Goal: Task Accomplishment & Management: Use online tool/utility

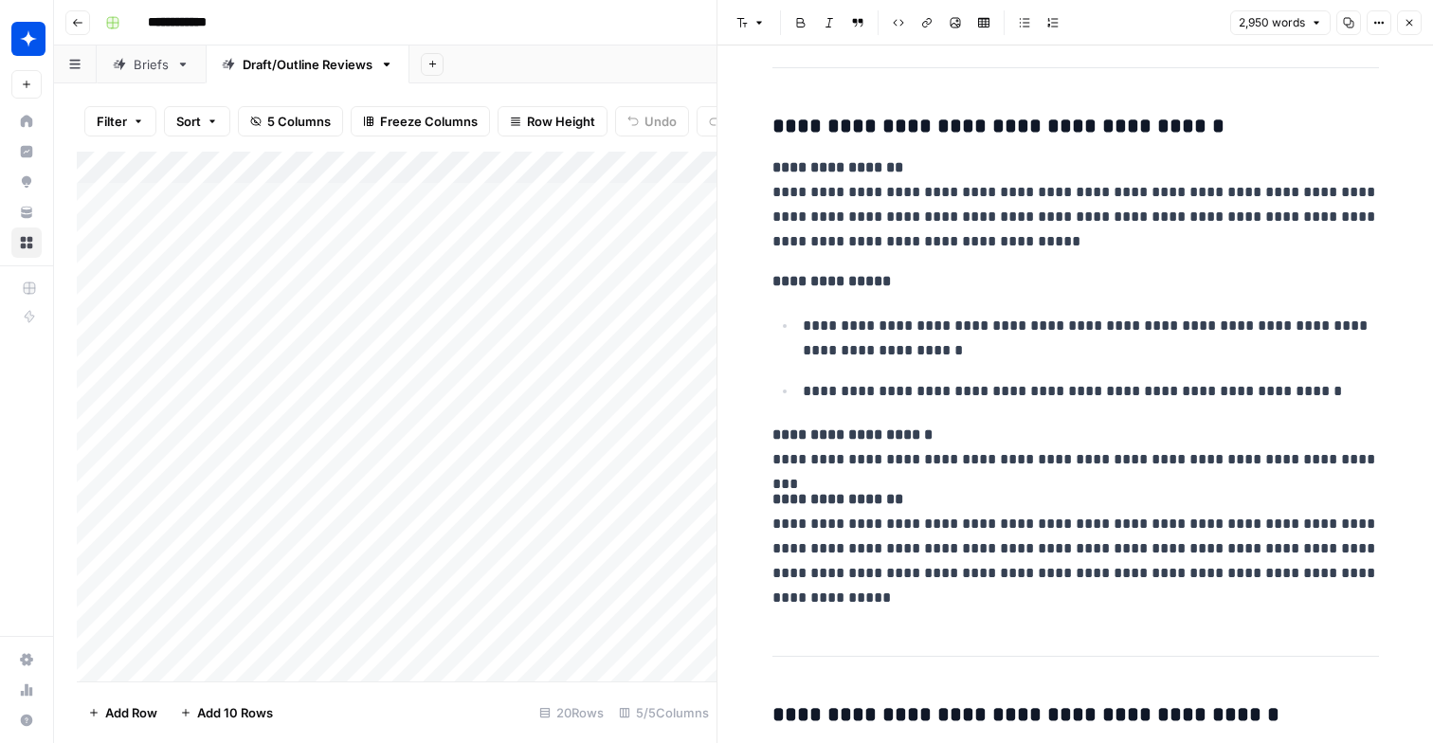
scroll to position [15527, 0]
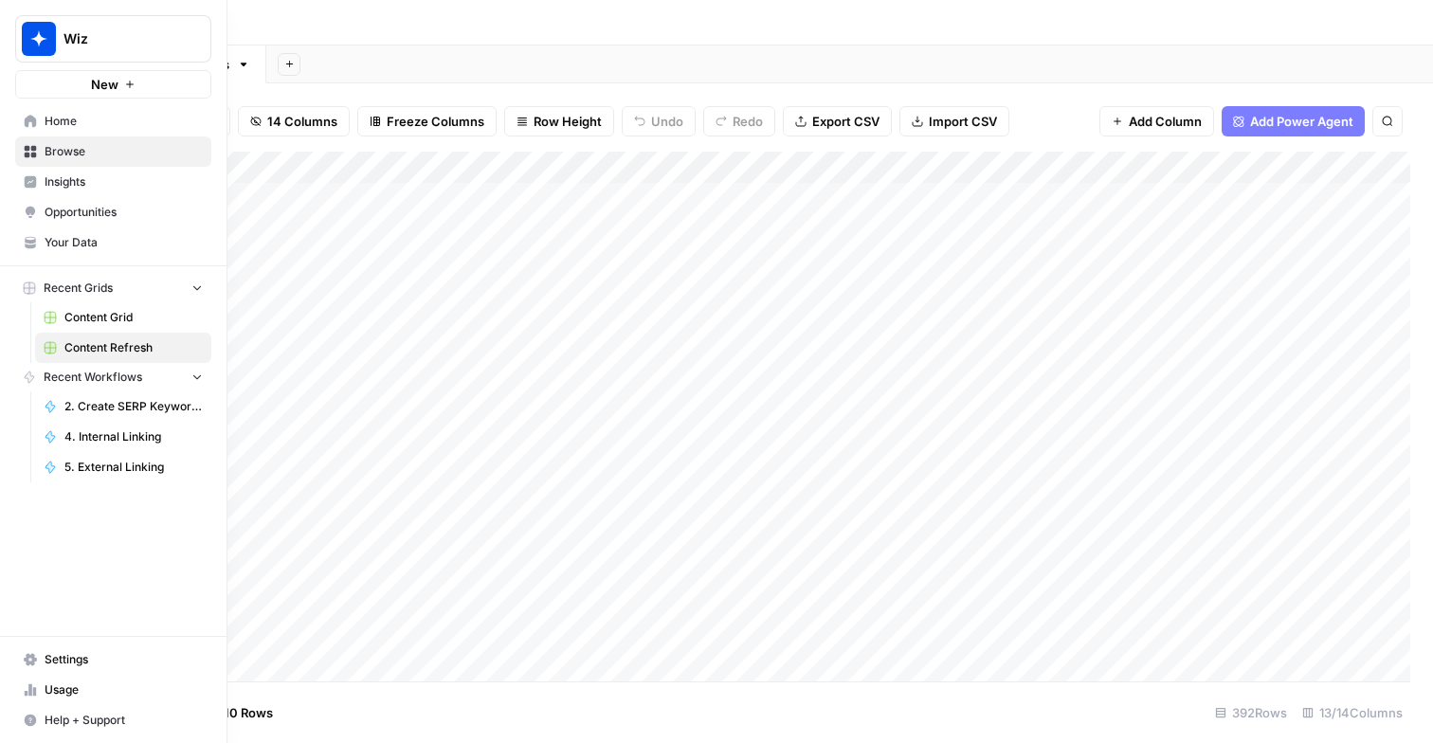
click at [139, 346] on span "Content Refresh" at bounding box center [133, 347] width 138 height 17
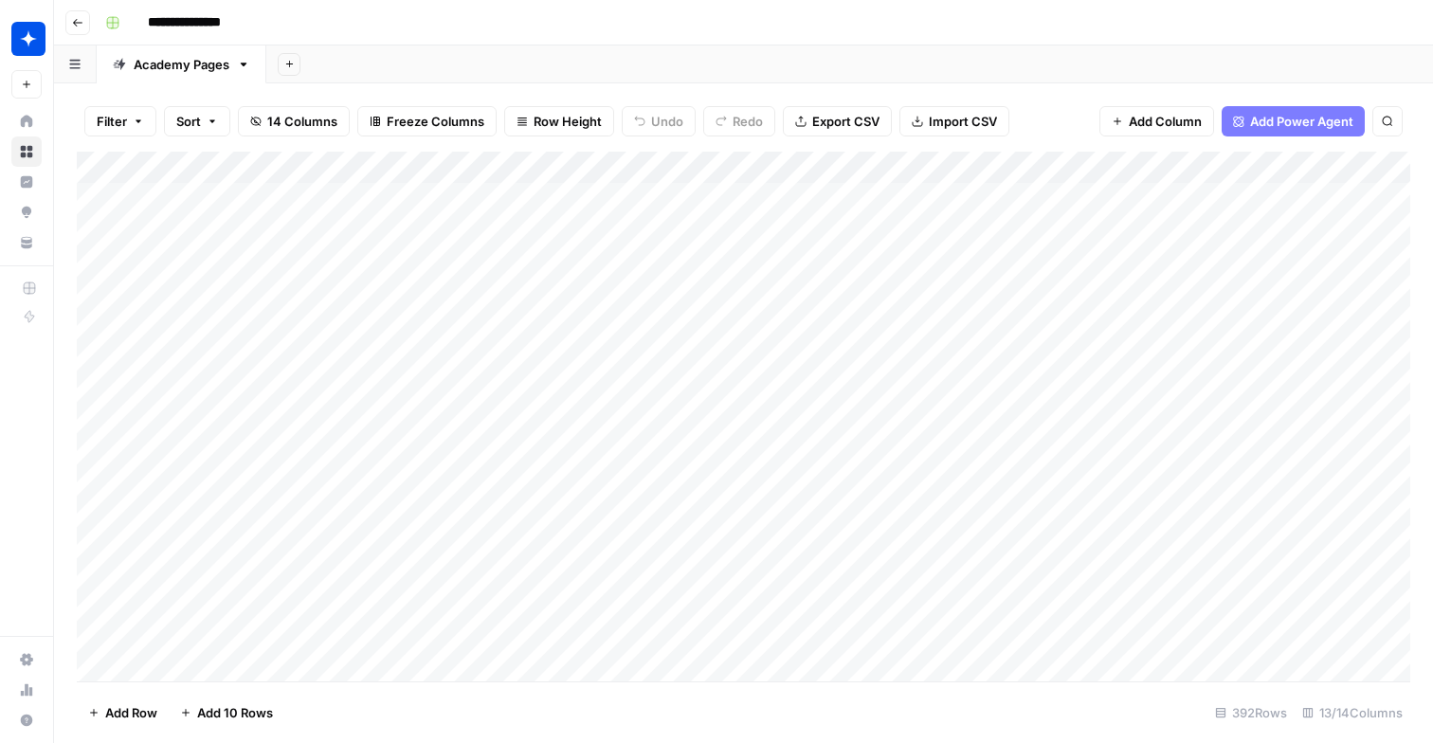
click at [855, 167] on div "Add Column" at bounding box center [743, 417] width 1333 height 530
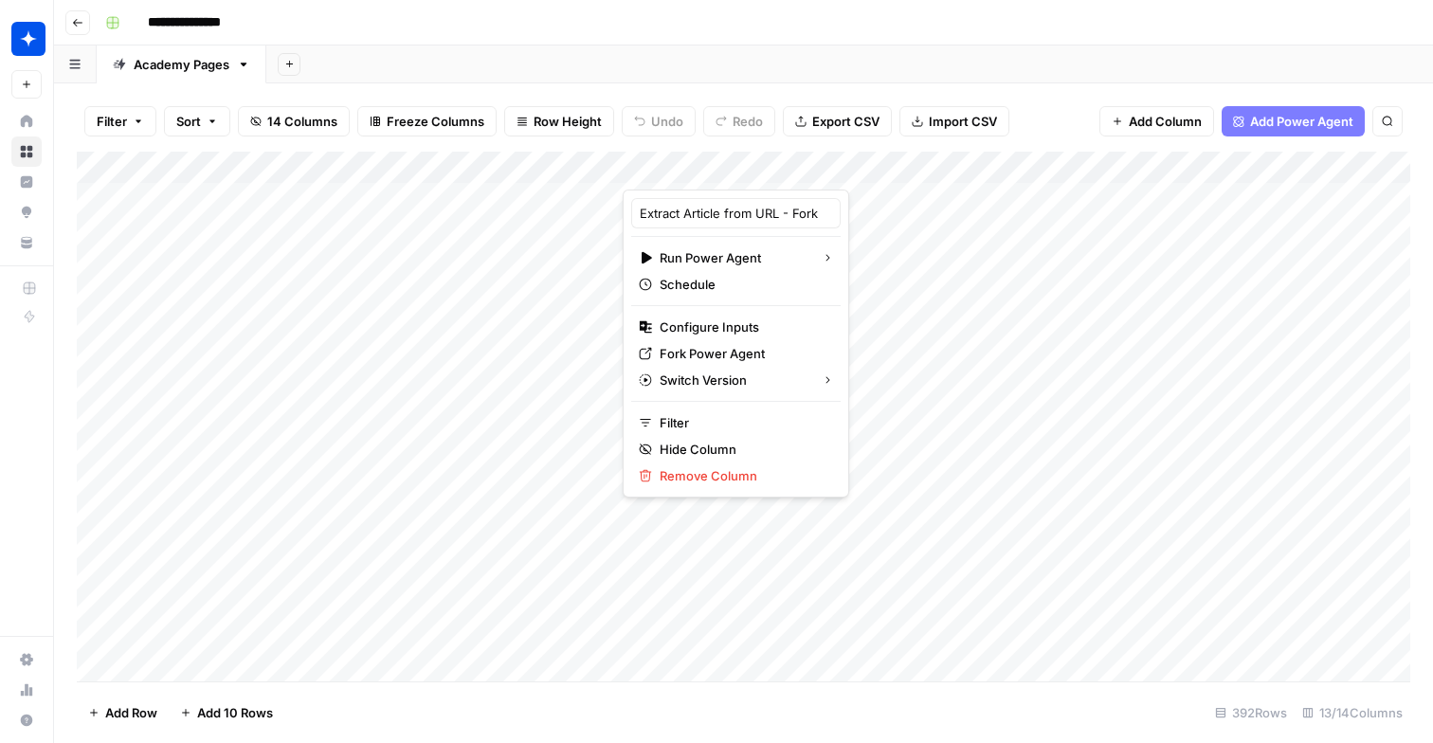
click at [739, 160] on div at bounding box center [757, 171] width 271 height 38
click at [997, 60] on div "Add Sheet" at bounding box center [849, 64] width 1166 height 38
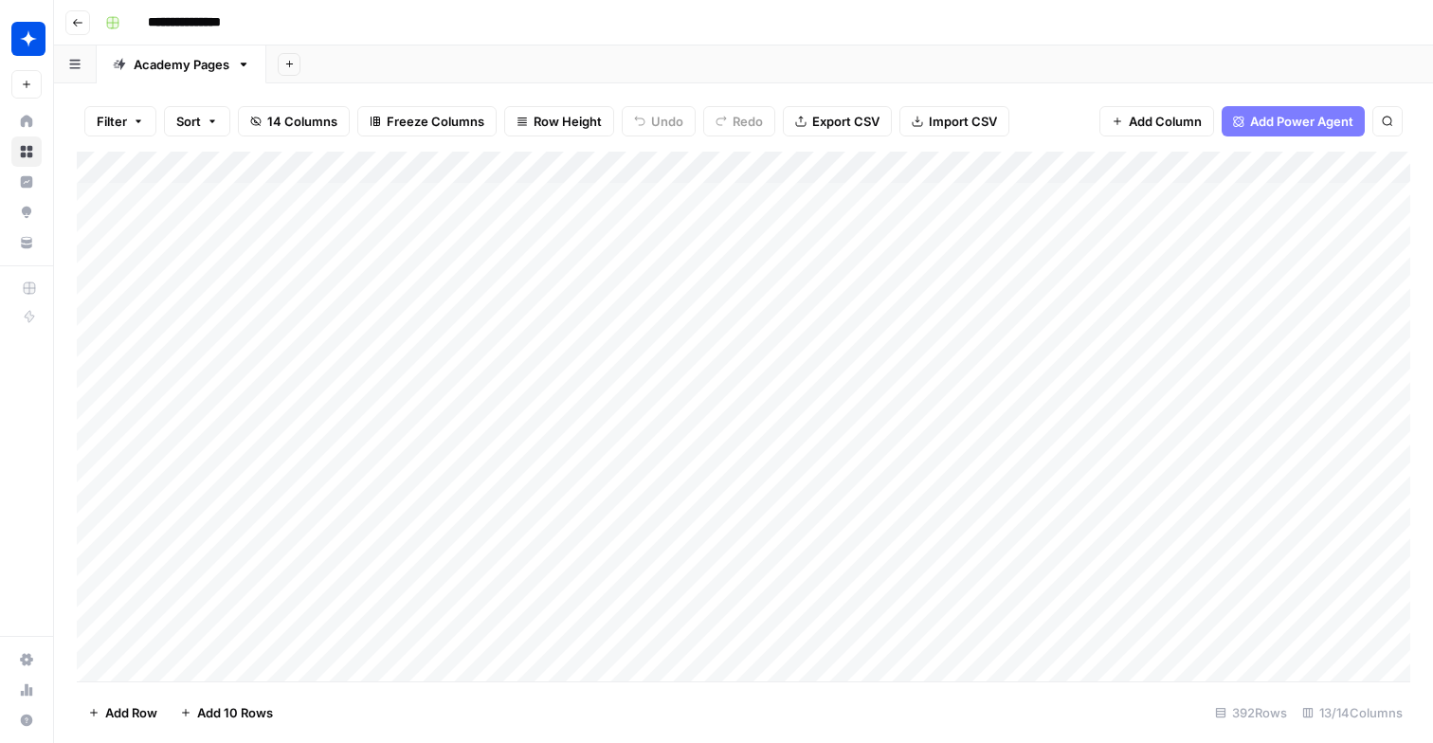
click at [852, 165] on div "Add Column" at bounding box center [743, 417] width 1333 height 530
click at [1148, 576] on div "Add Column" at bounding box center [743, 417] width 1333 height 530
click at [1115, 167] on div "Add Column" at bounding box center [743, 417] width 1333 height 530
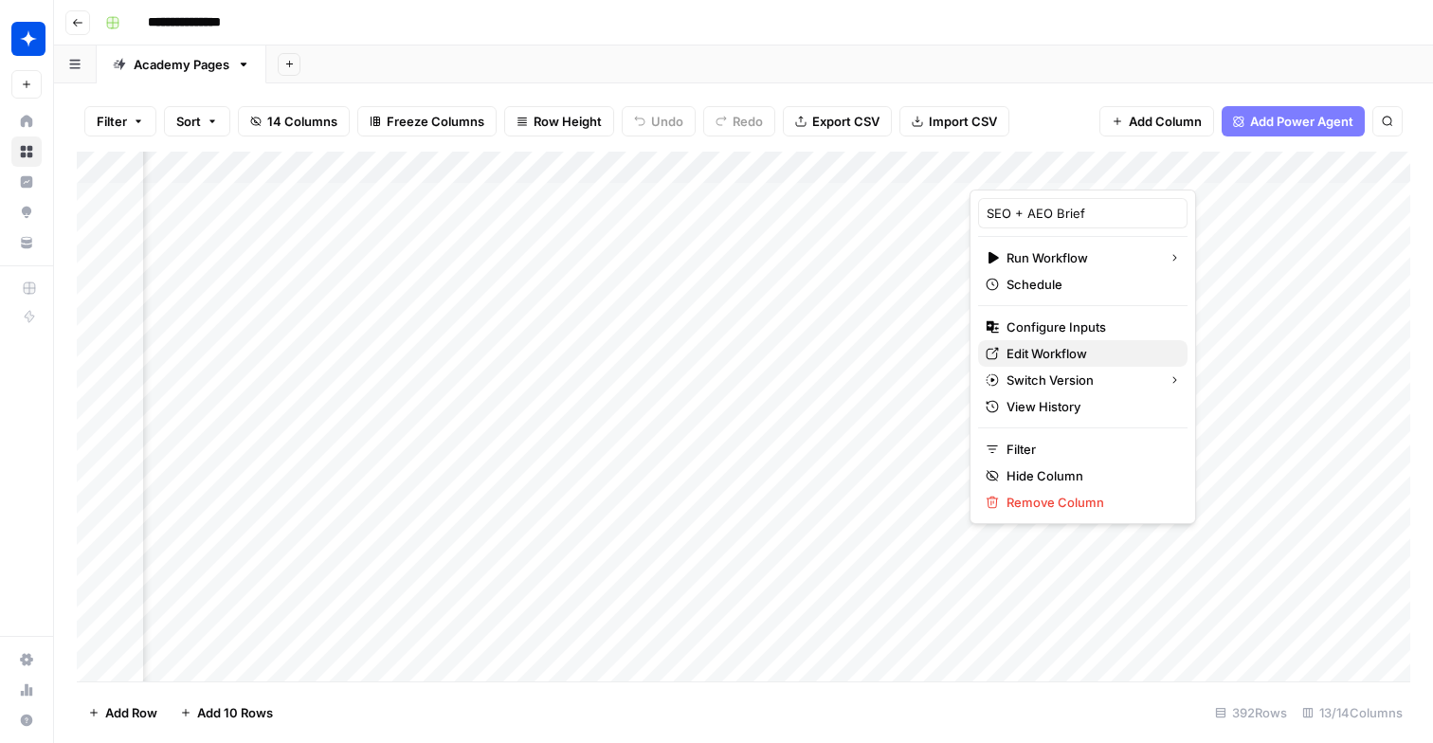
click at [1053, 351] on span "Edit Workflow" at bounding box center [1089, 353] width 166 height 19
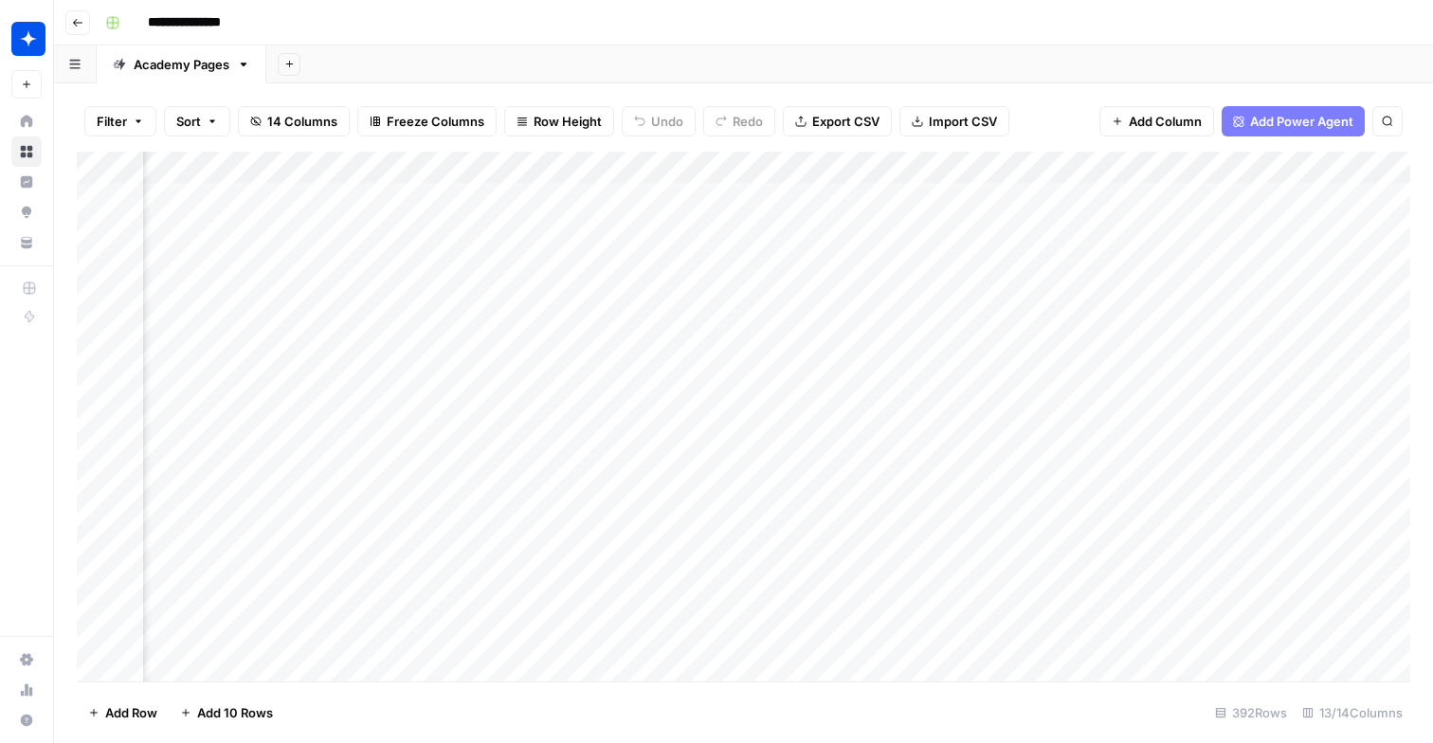
scroll to position [0, 1417]
click at [947, 267] on div "Add Column" at bounding box center [743, 417] width 1333 height 530
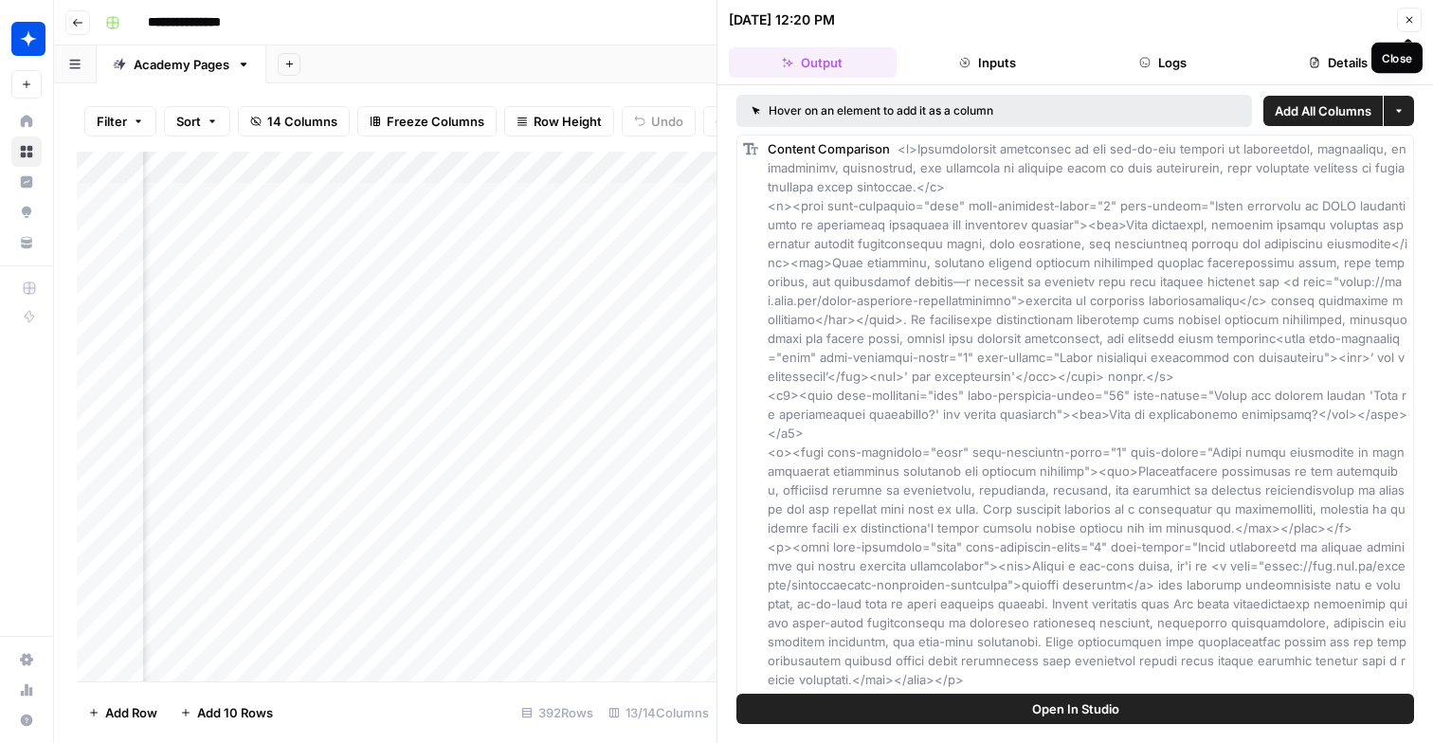
click at [1401, 18] on button "Close" at bounding box center [1409, 20] width 25 height 25
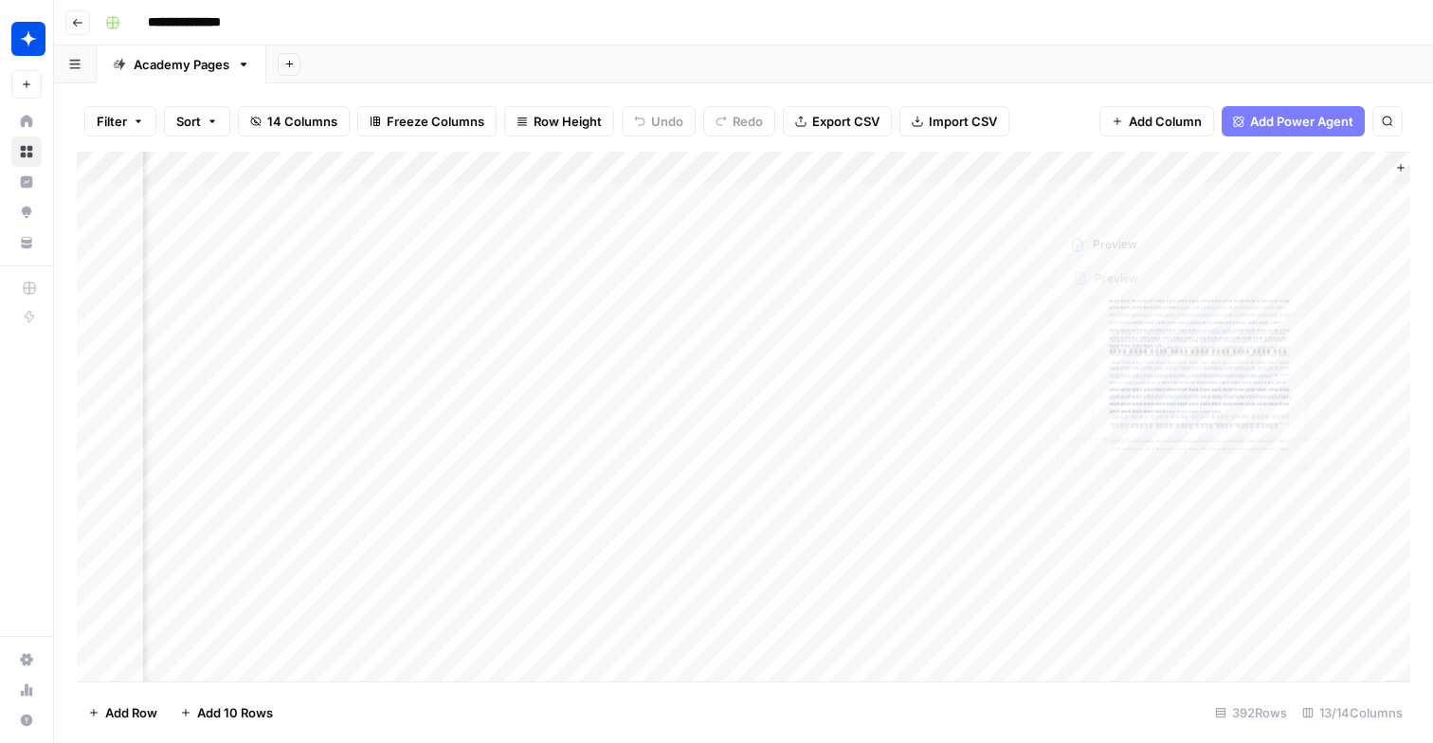
click at [1090, 261] on div "Add Column" at bounding box center [743, 417] width 1333 height 530
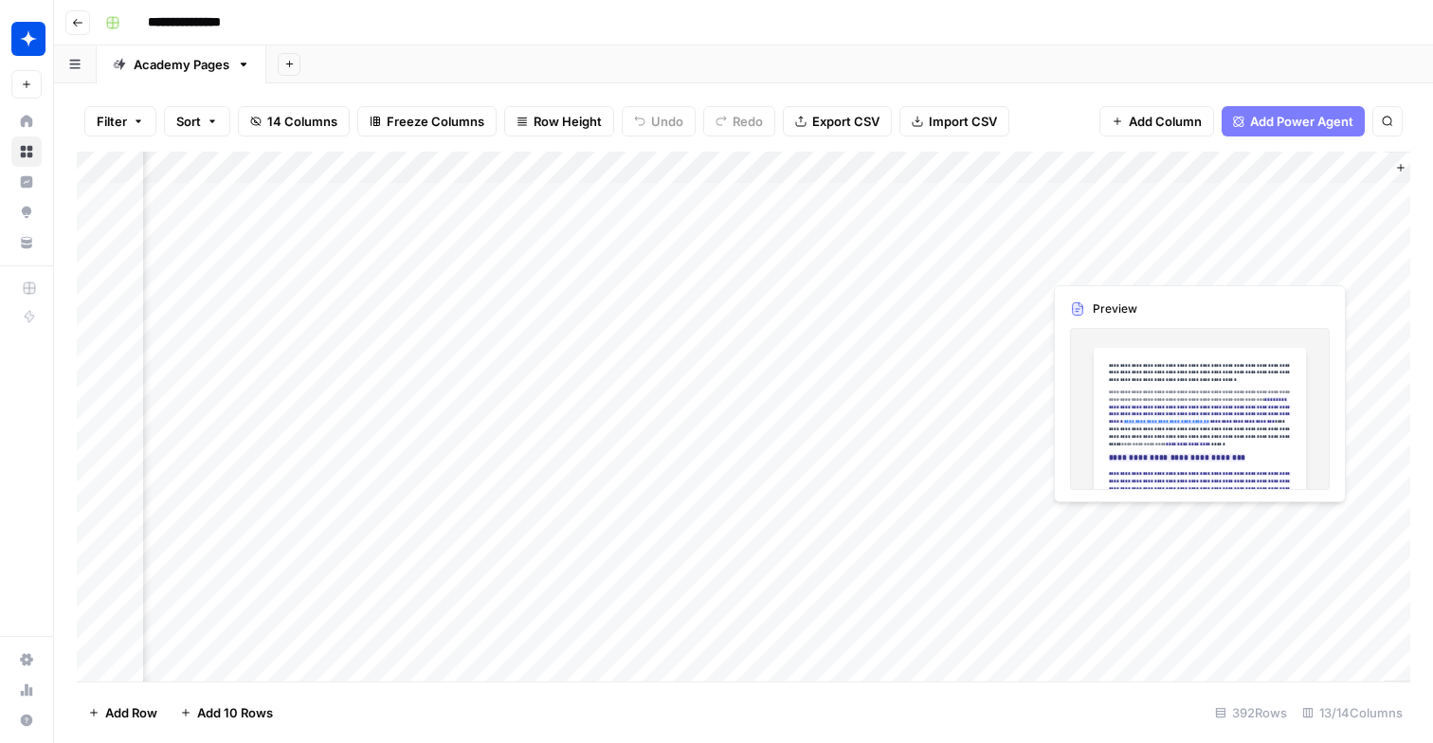
click at [1090, 261] on div "Add Column" at bounding box center [743, 417] width 1333 height 530
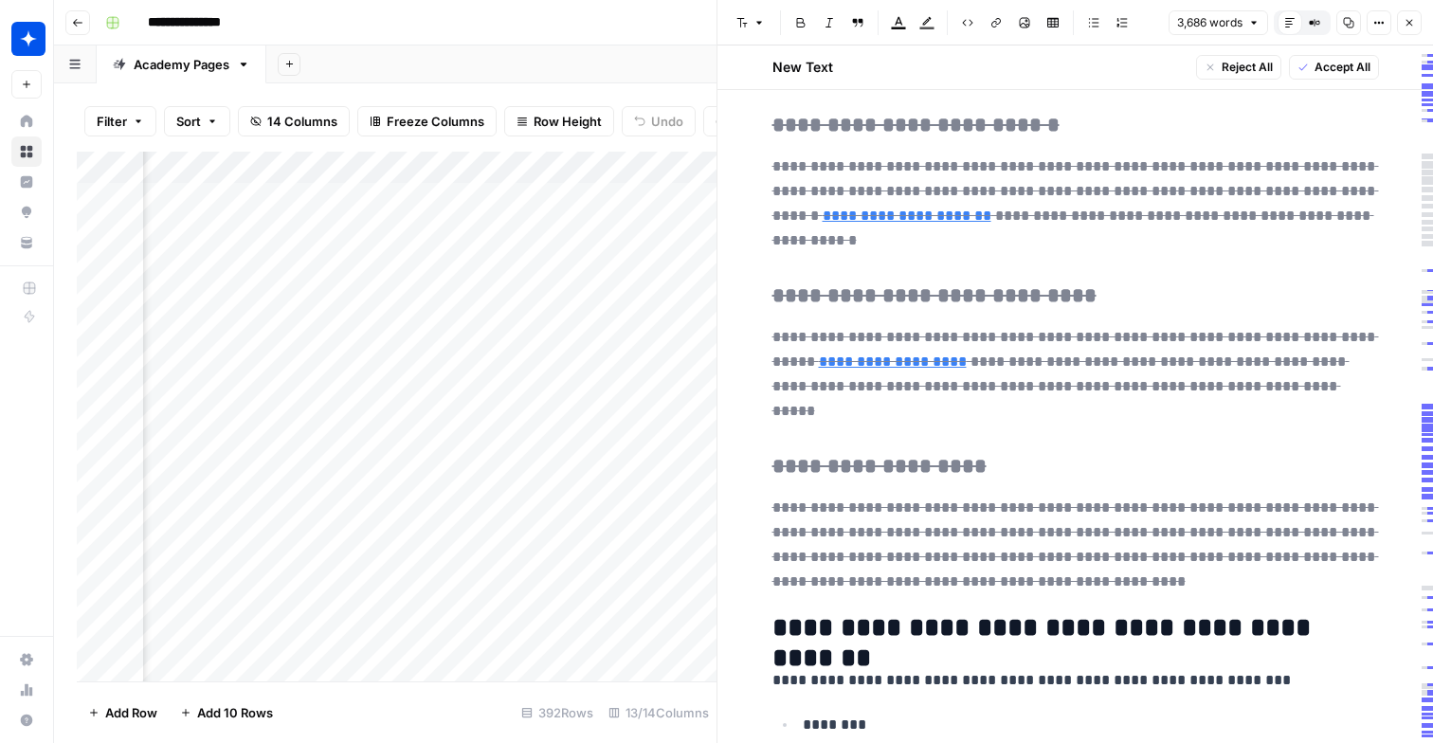
scroll to position [4108, 0]
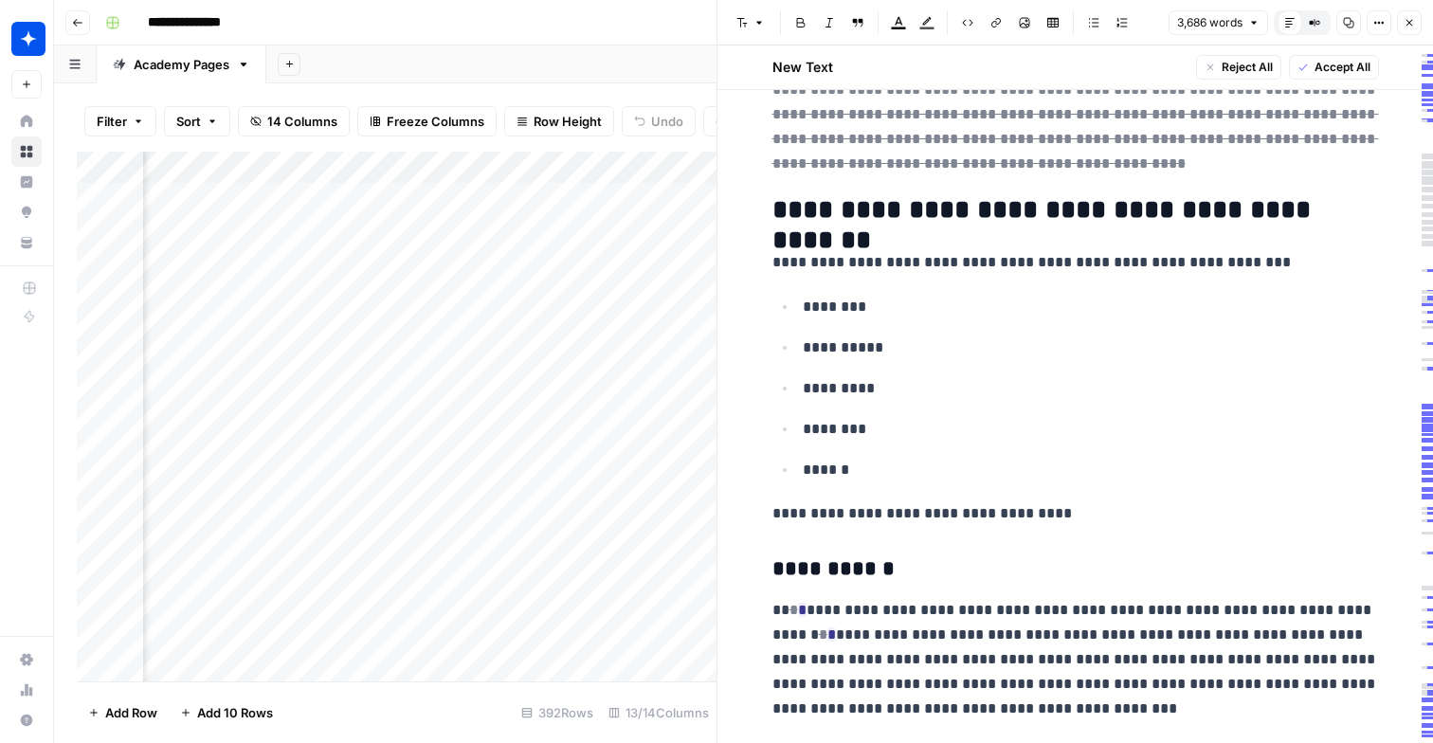
click at [87, 19] on button "Go back" at bounding box center [77, 22] width 25 height 25
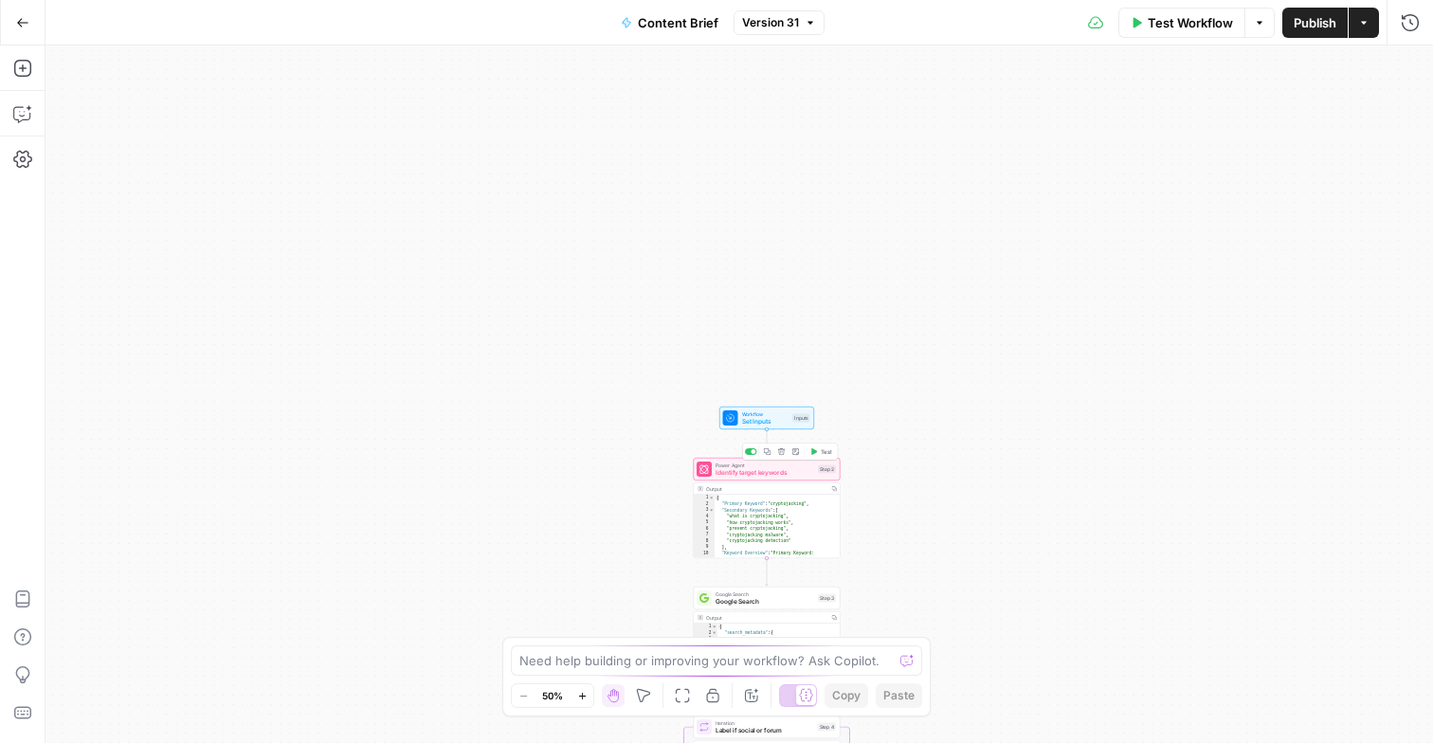
click at [784, 474] on span "Identify target keywords" at bounding box center [764, 472] width 99 height 9
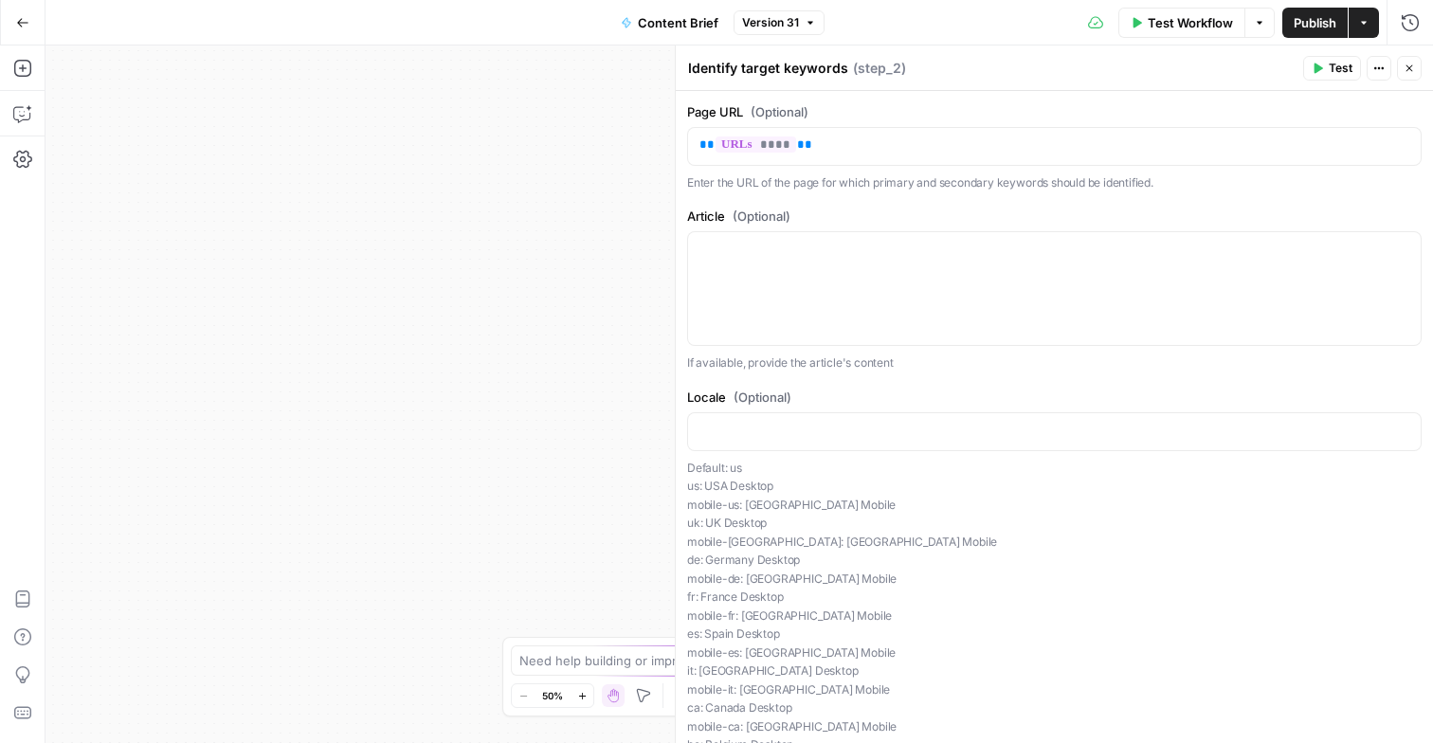
click at [21, 18] on icon "button" at bounding box center [22, 22] width 13 height 13
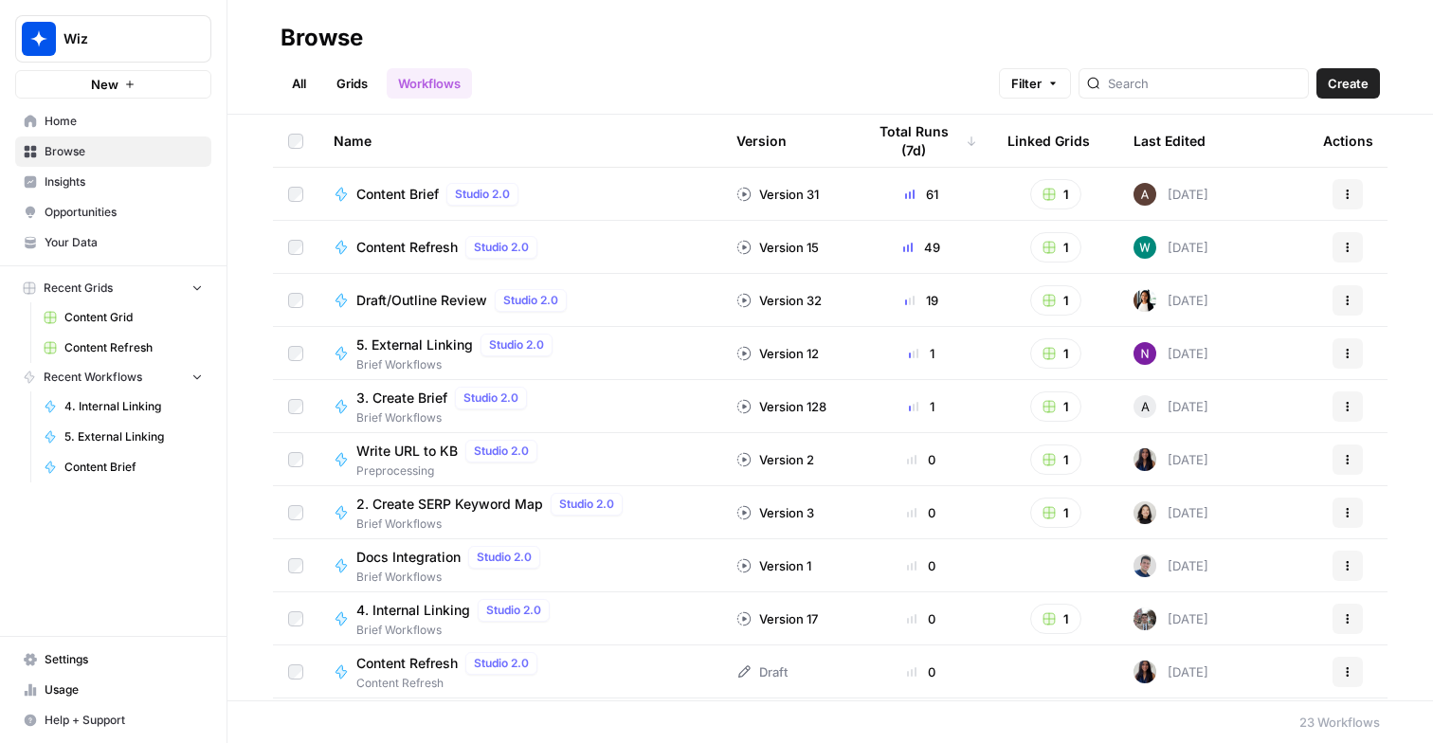
click at [612, 258] on div "Content Refresh Studio 2.0" at bounding box center [520, 247] width 372 height 23
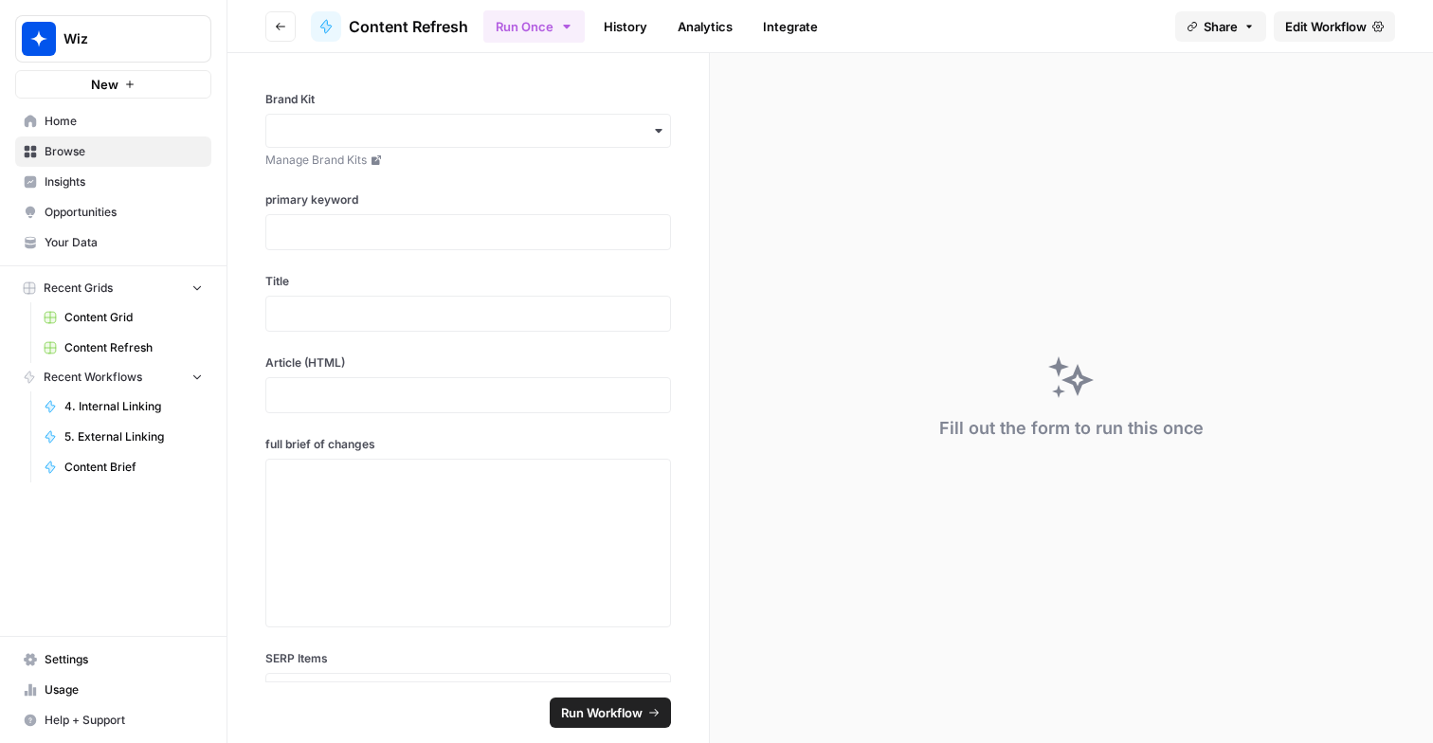
click at [116, 348] on span "Content Refresh" at bounding box center [133, 347] width 138 height 17
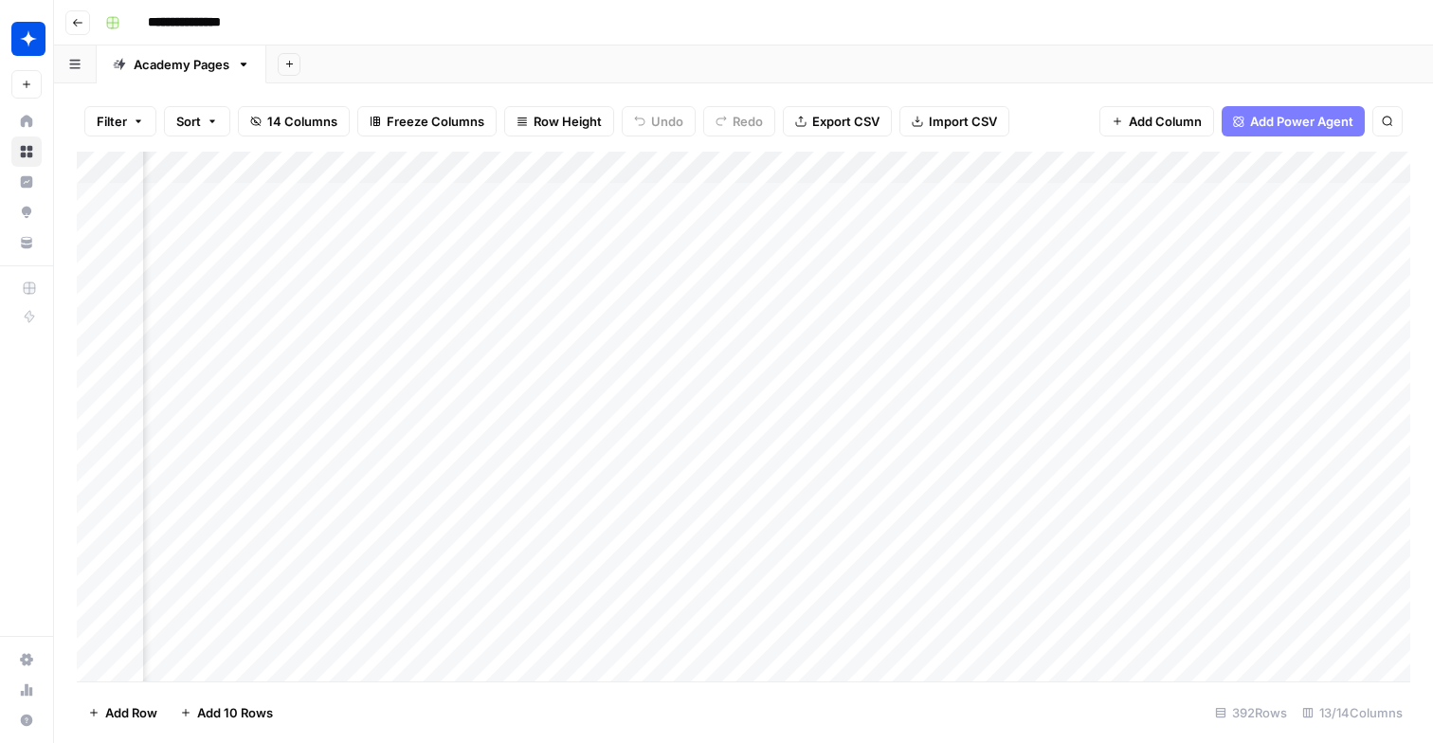
scroll to position [0, 508]
click at [1047, 163] on div "Add Column" at bounding box center [743, 417] width 1333 height 530
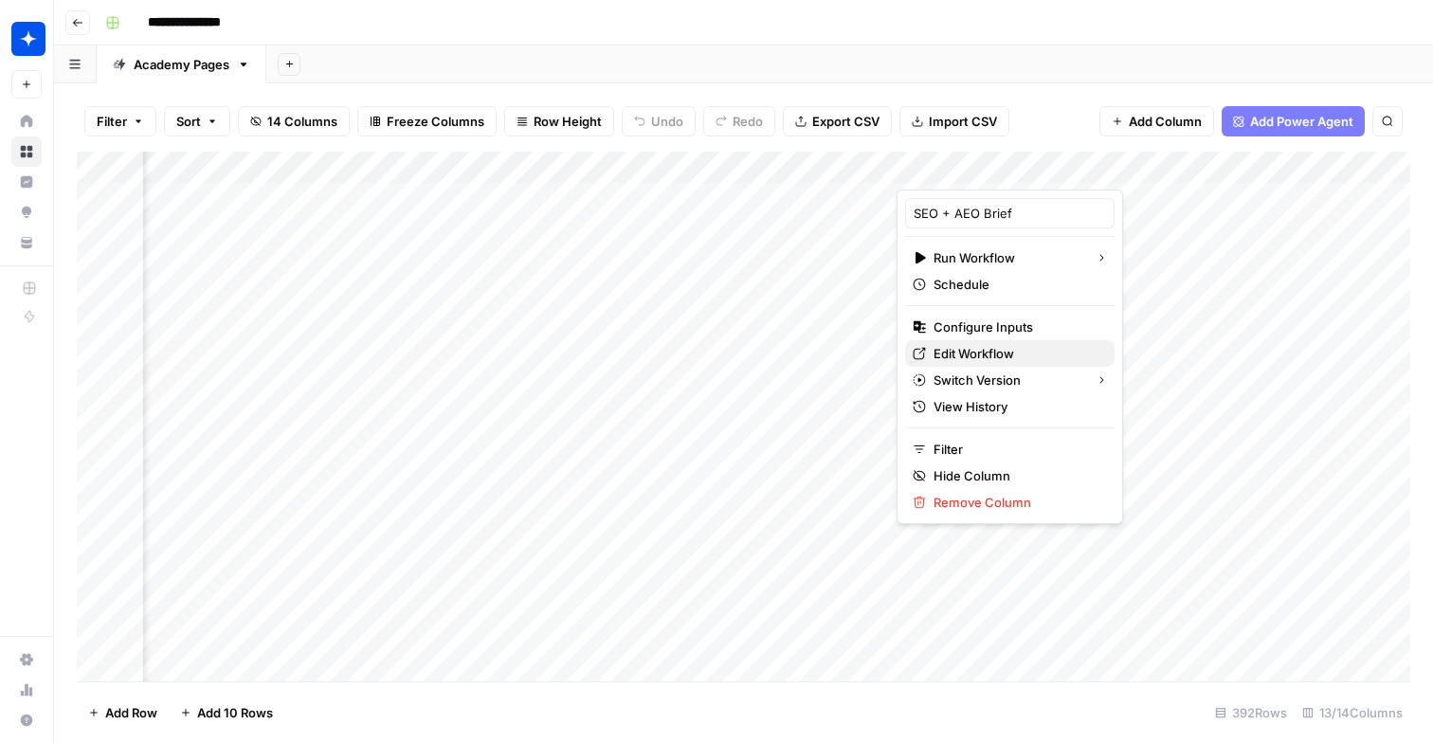
click at [1001, 347] on span "Edit Workflow" at bounding box center [1016, 353] width 166 height 19
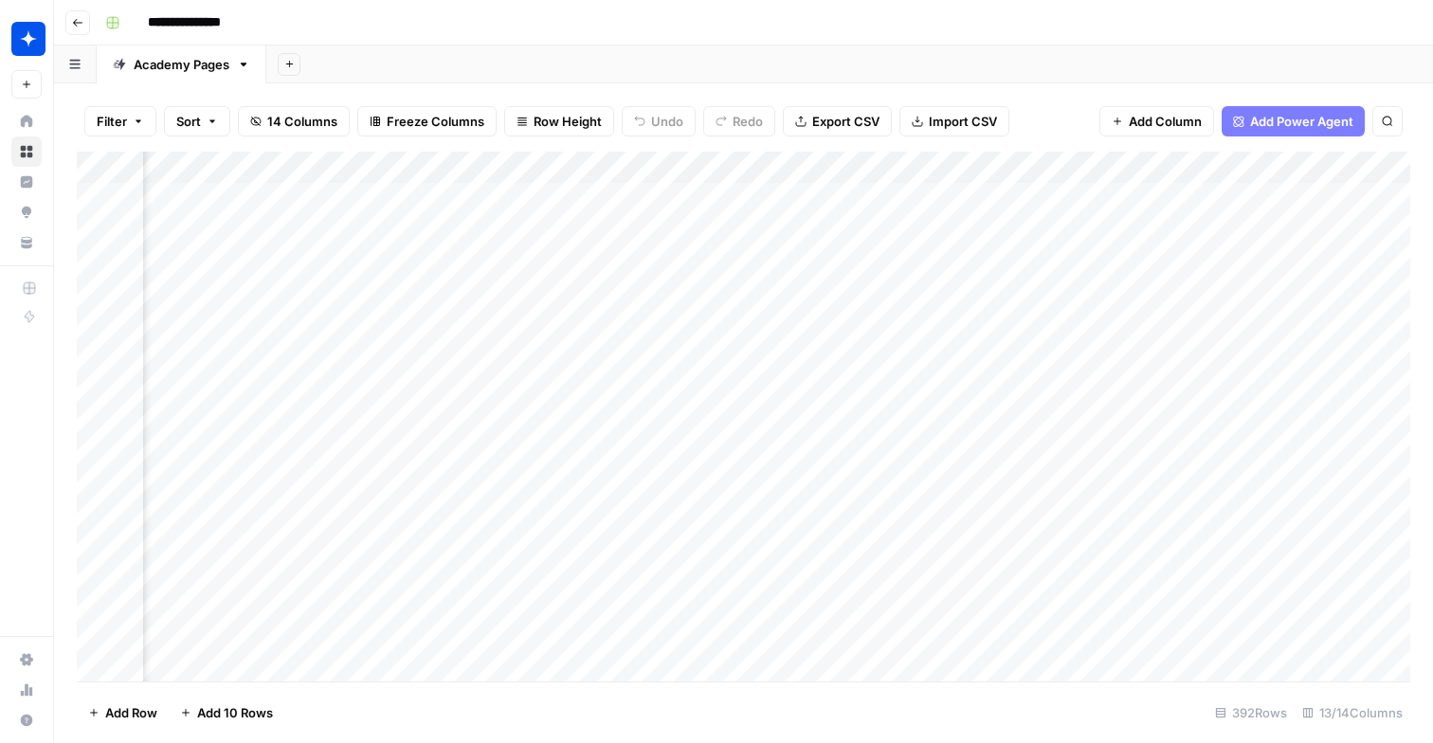
scroll to position [0, 1346]
click at [1076, 171] on div "Add Column" at bounding box center [743, 417] width 1333 height 530
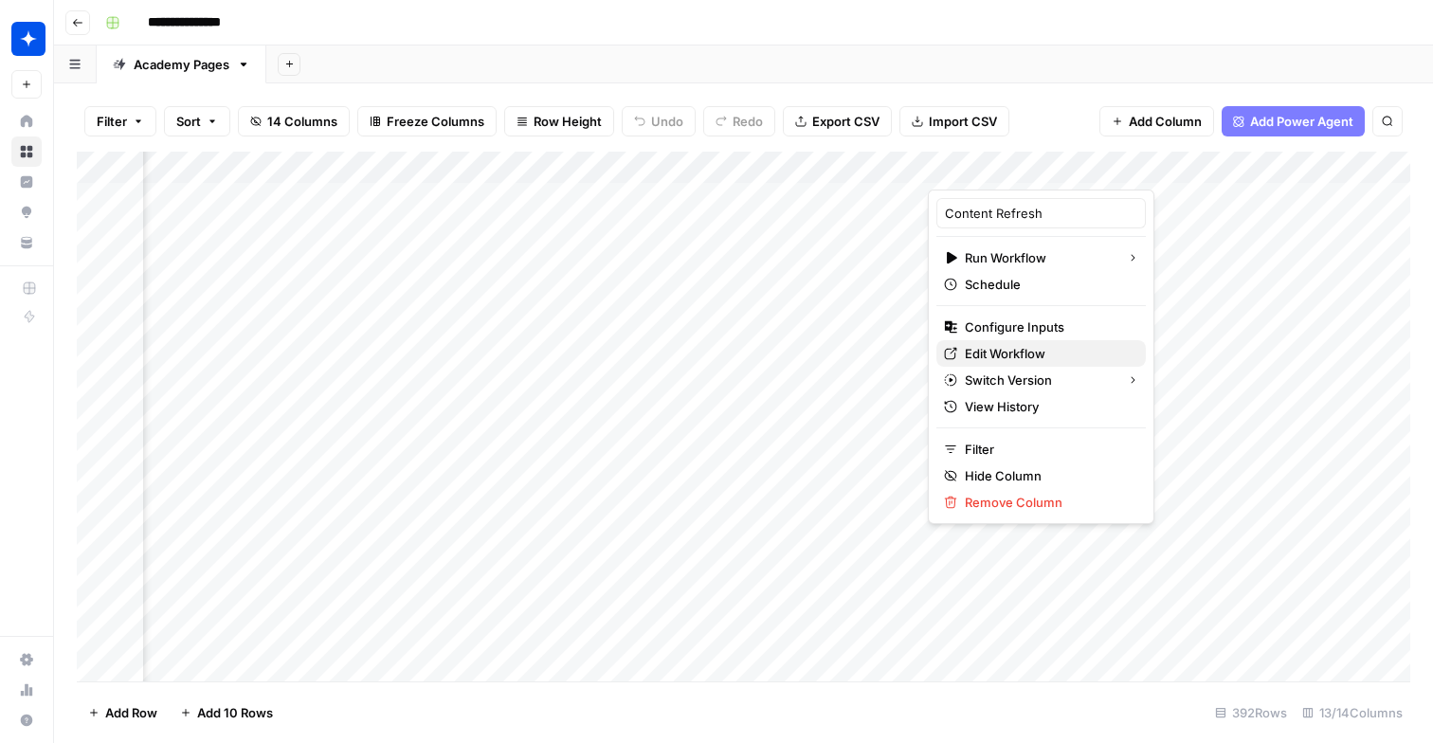
click at [1028, 361] on span "Edit Workflow" at bounding box center [1048, 353] width 166 height 19
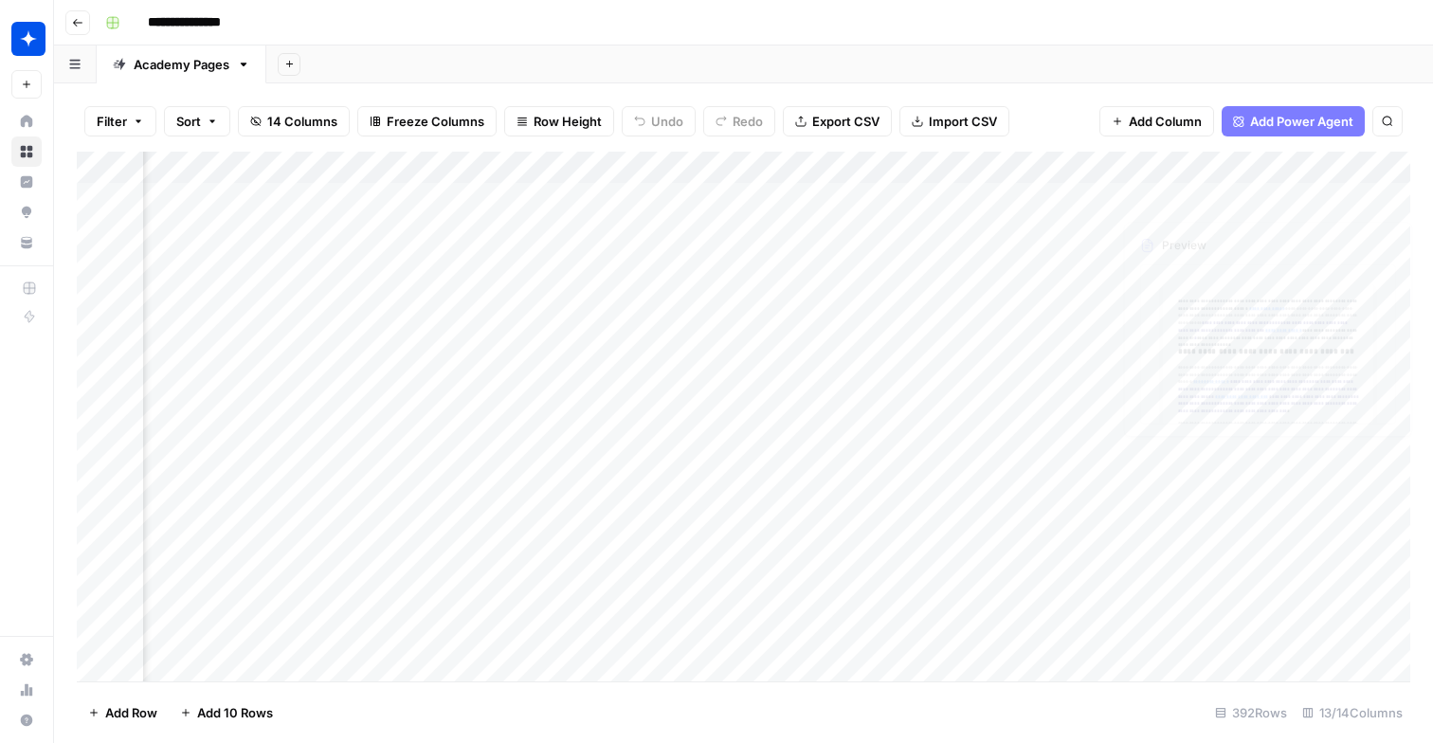
scroll to position [0, 1497]
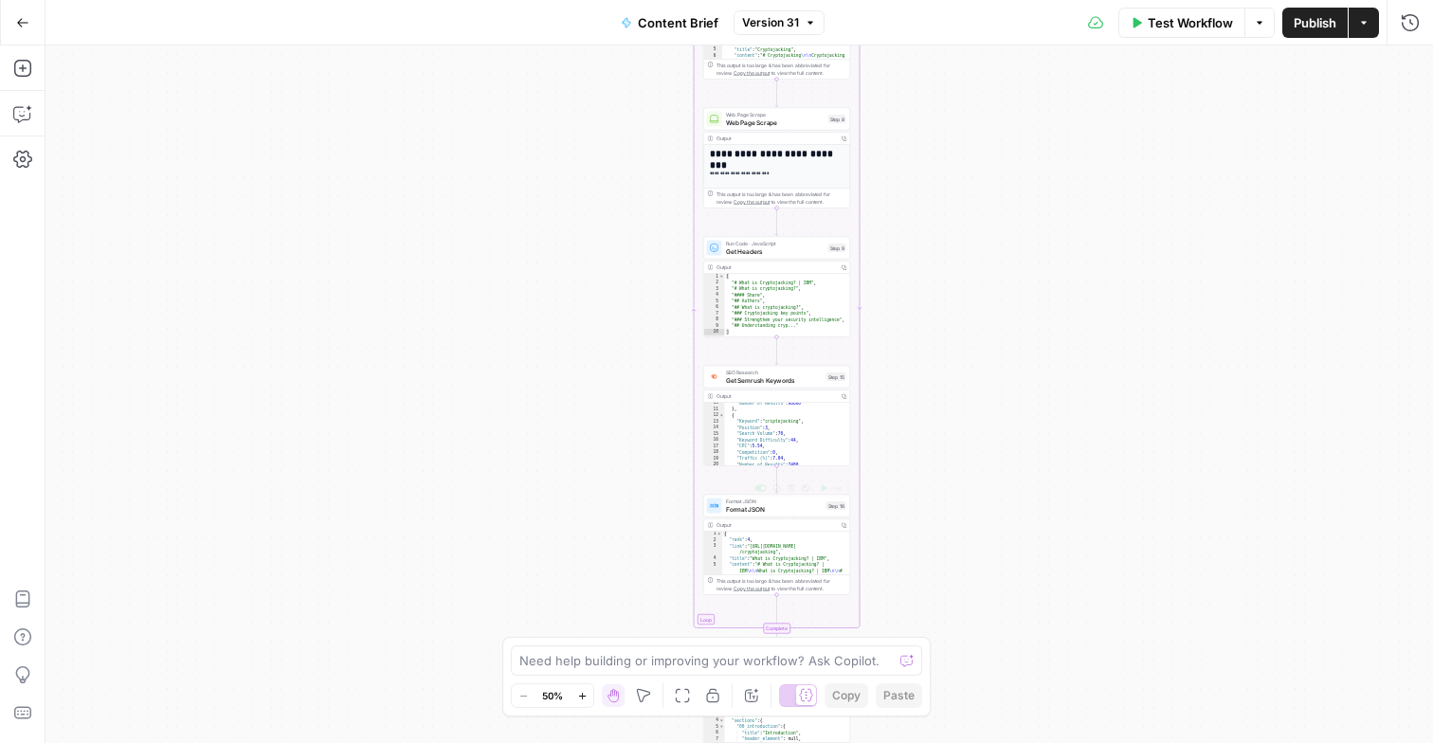
scroll to position [87, 0]
